Goal: Transaction & Acquisition: Download file/media

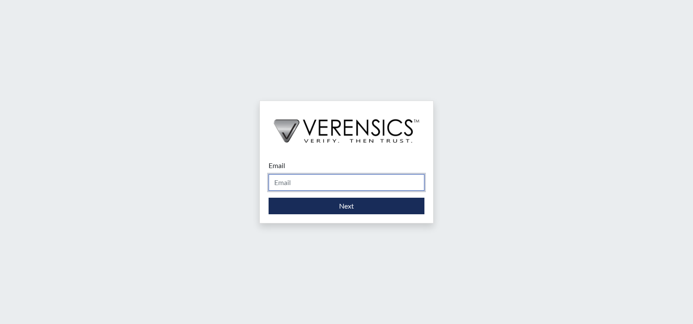
click at [309, 181] on input "Email" at bounding box center [346, 182] width 156 height 17
type input "[PERSON_NAME][EMAIL_ADDRESS][PERSON_NAME][DOMAIN_NAME]"
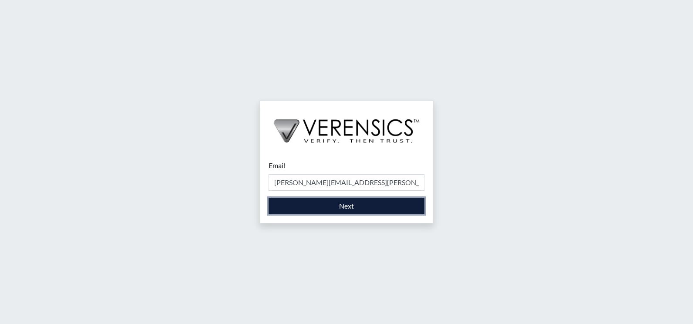
click at [316, 211] on button "Next" at bounding box center [346, 206] width 156 height 17
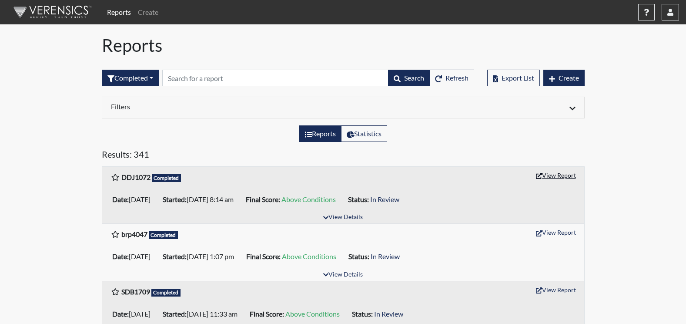
click at [543, 176] on button "View Report" at bounding box center [556, 174] width 48 height 13
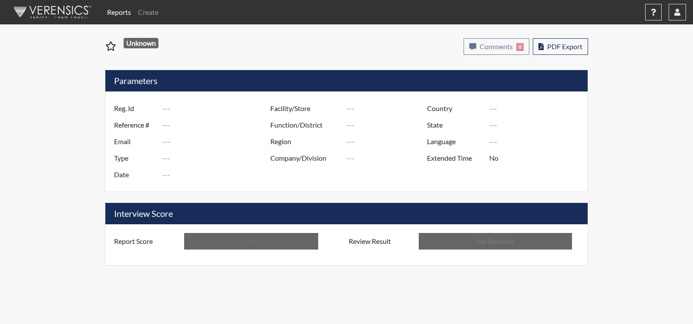
type input "DDJ1072"
type input "51131"
type input "---"
type input "Corrections Pre-Employment"
type input "[DATE]"
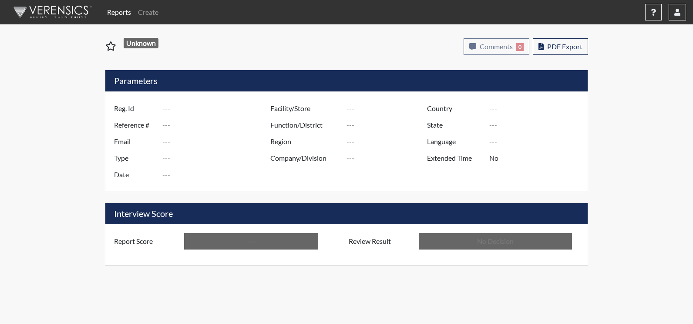
type input "[PERSON_NAME]"
type input "[GEOGRAPHIC_DATA]"
type input "[US_STATE]"
type input "English"
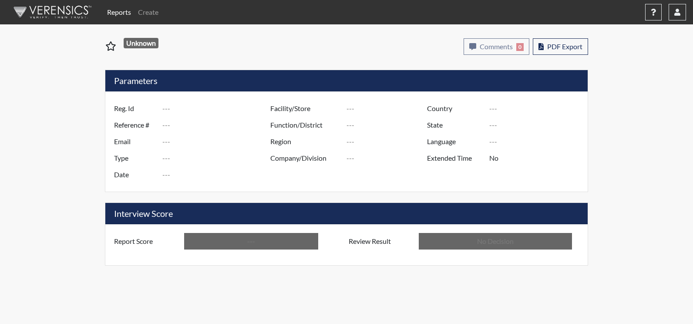
type input "Above Conditions"
type input "In Review"
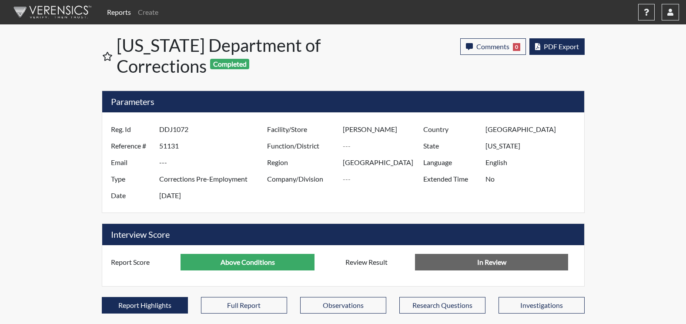
scroll to position [144, 362]
click at [568, 51] on button "PDF Export" at bounding box center [557, 46] width 55 height 17
